Goal: Information Seeking & Learning: Learn about a topic

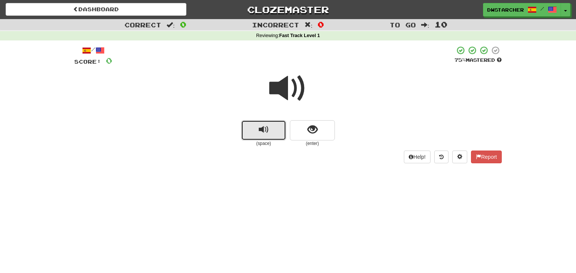
click at [247, 128] on button "replay audio" at bounding box center [263, 130] width 45 height 20
click at [308, 127] on span "show sentence" at bounding box center [312, 130] width 10 height 10
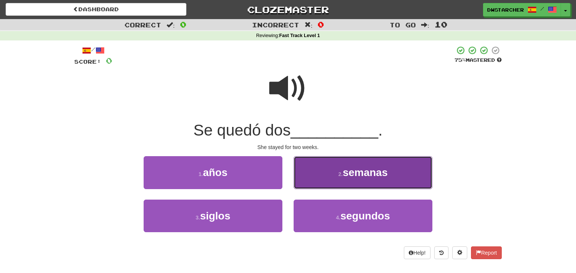
click at [358, 175] on span "semanas" at bounding box center [365, 173] width 45 height 12
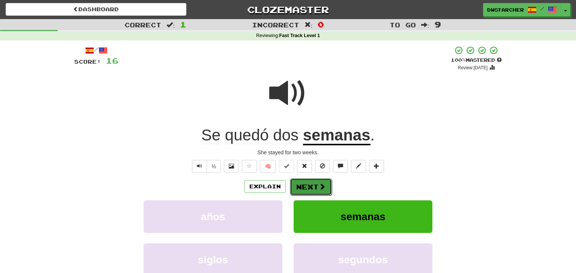
click at [310, 187] on button "Next" at bounding box center [311, 186] width 42 height 17
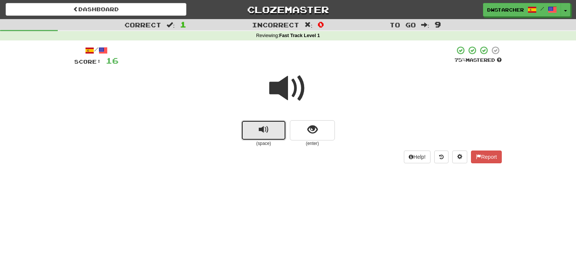
click at [263, 131] on span "replay audio" at bounding box center [264, 130] width 10 height 10
click at [314, 130] on span "show sentence" at bounding box center [312, 130] width 10 height 10
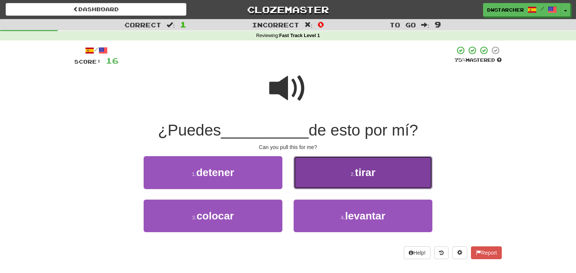
click at [345, 171] on button "2 . tirar" at bounding box center [362, 172] width 139 height 33
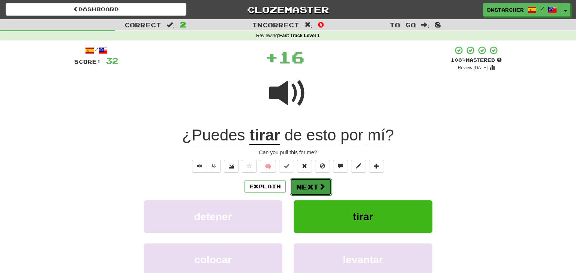
click at [310, 187] on button "Next" at bounding box center [311, 186] width 42 height 17
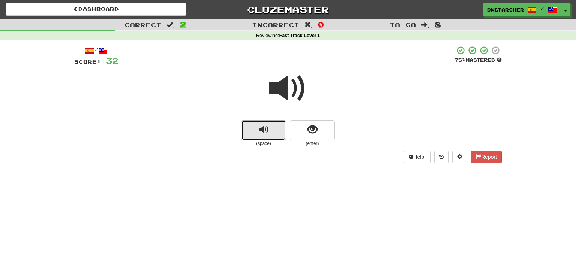
click at [267, 134] on span "replay audio" at bounding box center [264, 130] width 10 height 10
click at [308, 129] on span "show sentence" at bounding box center [312, 130] width 10 height 10
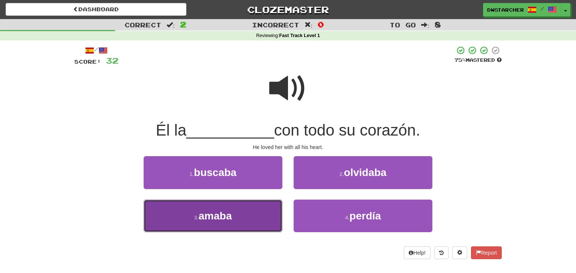
click at [259, 218] on button "3 . [GEOGRAPHIC_DATA]" at bounding box center [213, 216] width 139 height 33
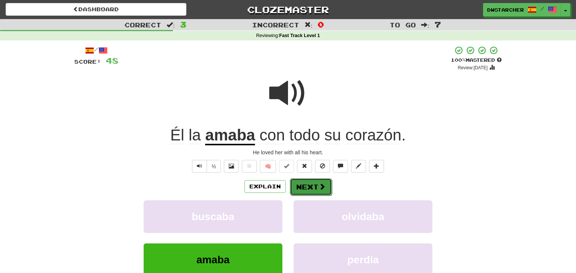
click at [314, 186] on button "Next" at bounding box center [311, 186] width 42 height 17
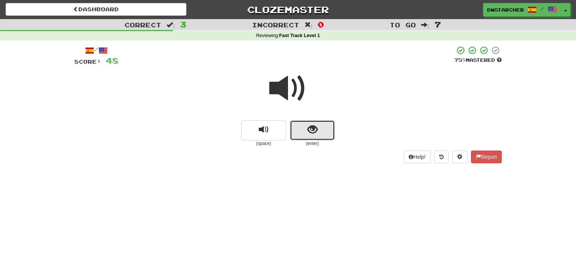
click at [309, 129] on span "show sentence" at bounding box center [312, 130] width 10 height 10
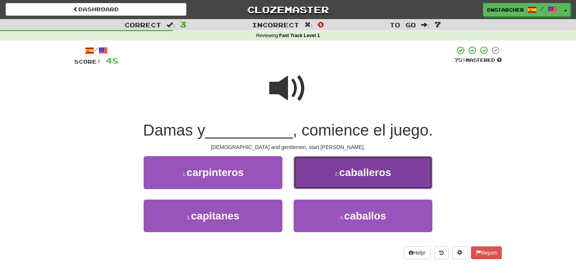
click at [338, 176] on small "2 ." at bounding box center [337, 174] width 4 height 6
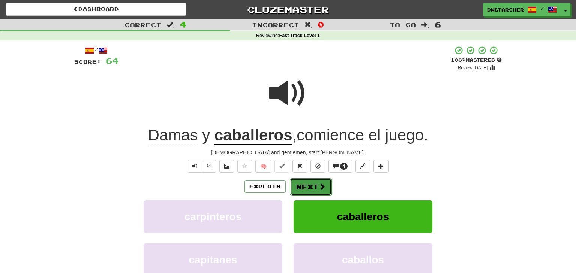
click at [310, 190] on button "Next" at bounding box center [311, 186] width 42 height 17
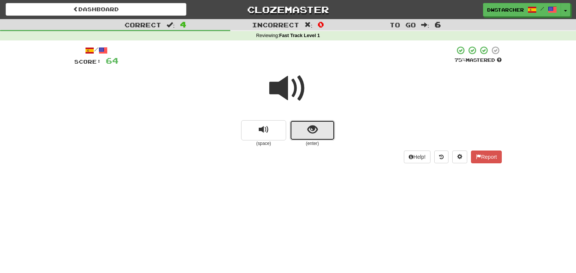
click at [315, 130] on span "show sentence" at bounding box center [312, 130] width 10 height 10
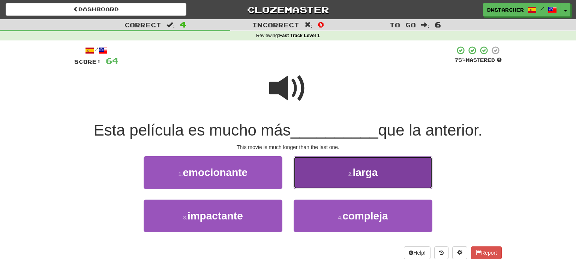
click at [344, 171] on button "2 . larga" at bounding box center [362, 172] width 139 height 33
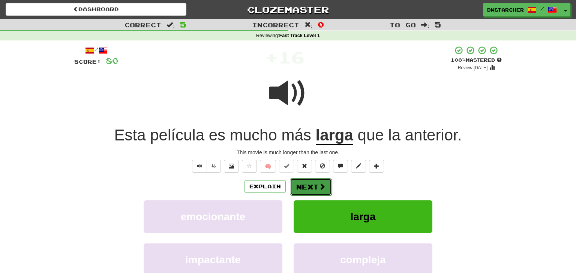
click at [308, 187] on button "Next" at bounding box center [311, 186] width 42 height 17
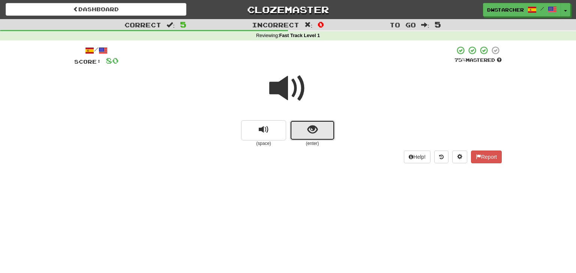
click at [311, 126] on span "show sentence" at bounding box center [312, 130] width 10 height 10
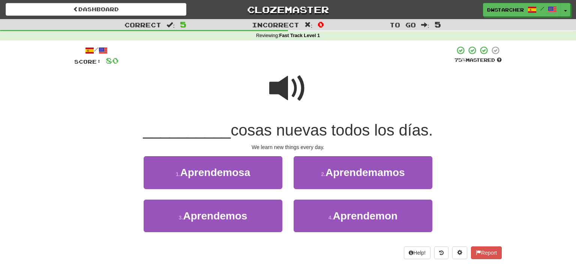
click at [289, 90] on span at bounding box center [287, 88] width 37 height 37
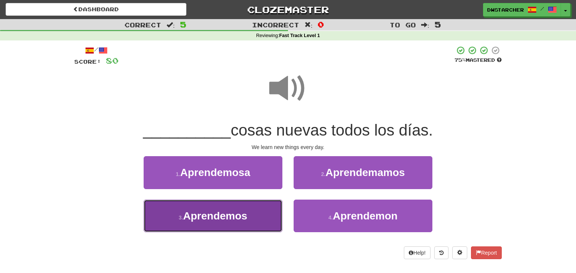
click at [240, 222] on span "Aprendemos" at bounding box center [215, 216] width 64 height 12
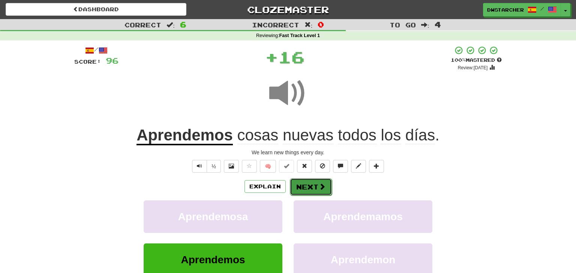
click at [316, 188] on button "Next" at bounding box center [311, 186] width 42 height 17
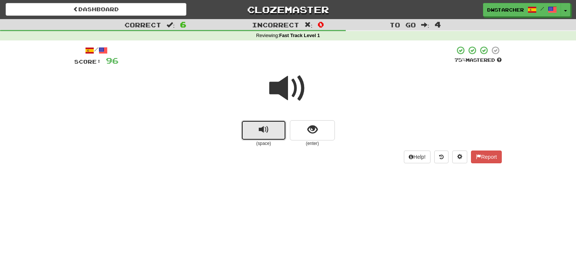
click at [269, 132] on button "replay audio" at bounding box center [263, 130] width 45 height 20
click at [315, 133] on span "show sentence" at bounding box center [312, 130] width 10 height 10
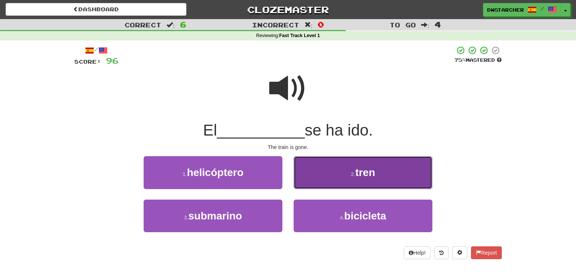
click at [345, 183] on button "2 . tren" at bounding box center [362, 172] width 139 height 33
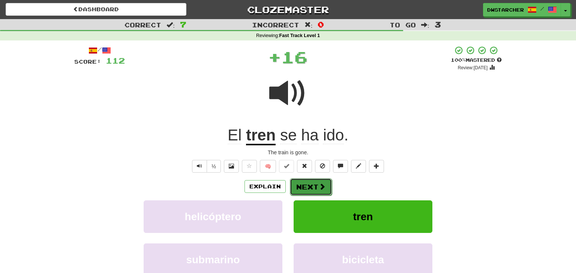
click at [309, 191] on button "Next" at bounding box center [311, 186] width 42 height 17
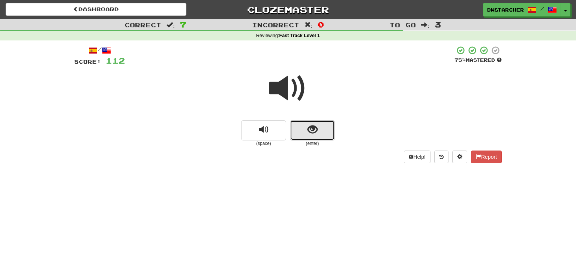
click at [314, 135] on span "show sentence" at bounding box center [312, 130] width 10 height 10
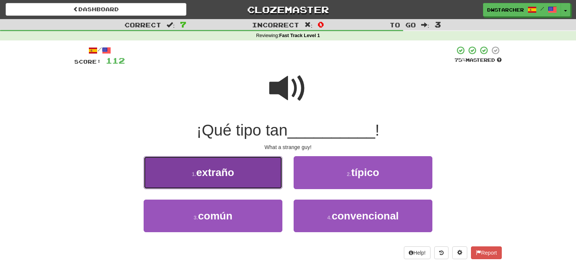
click at [240, 173] on button "1 . extraño" at bounding box center [213, 172] width 139 height 33
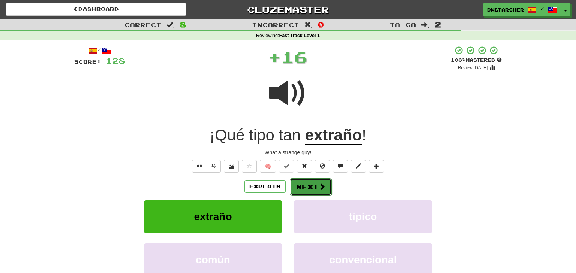
click at [307, 189] on button "Next" at bounding box center [311, 186] width 42 height 17
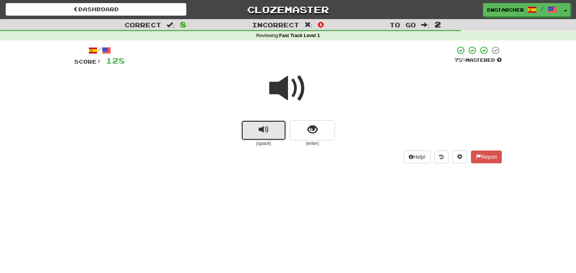
click at [266, 135] on span "replay audio" at bounding box center [264, 130] width 10 height 10
click at [316, 129] on span "show sentence" at bounding box center [312, 130] width 10 height 10
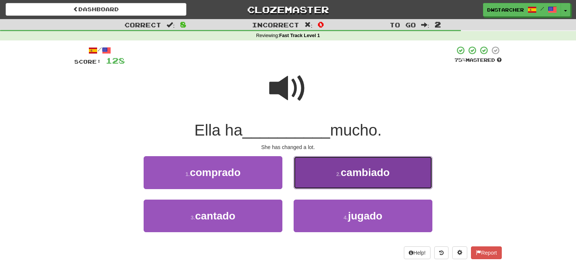
click at [328, 180] on button "2 . cambiado" at bounding box center [362, 172] width 139 height 33
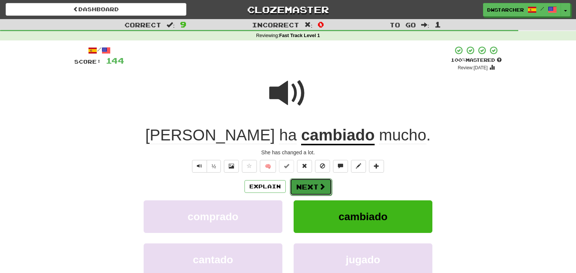
click at [314, 187] on button "Next" at bounding box center [311, 186] width 42 height 17
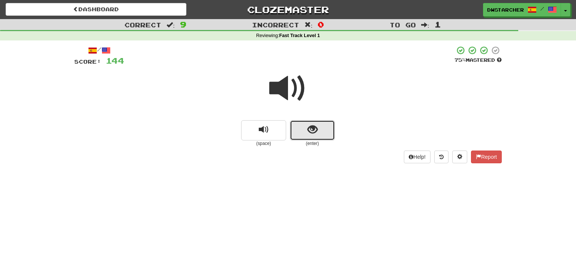
click at [310, 135] on span "show sentence" at bounding box center [312, 130] width 10 height 10
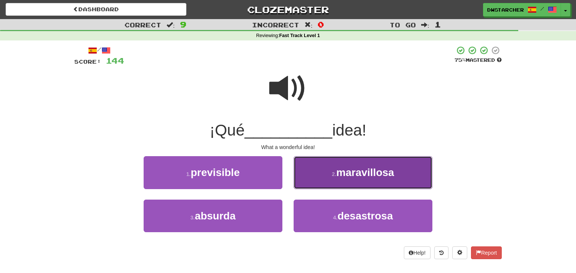
click at [328, 177] on button "2 . [GEOGRAPHIC_DATA]" at bounding box center [362, 172] width 139 height 33
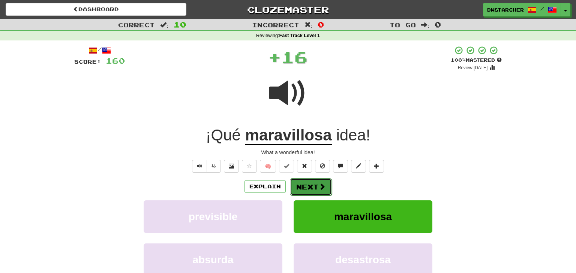
click at [317, 187] on button "Next" at bounding box center [311, 186] width 42 height 17
